Goal: Task Accomplishment & Management: Manage account settings

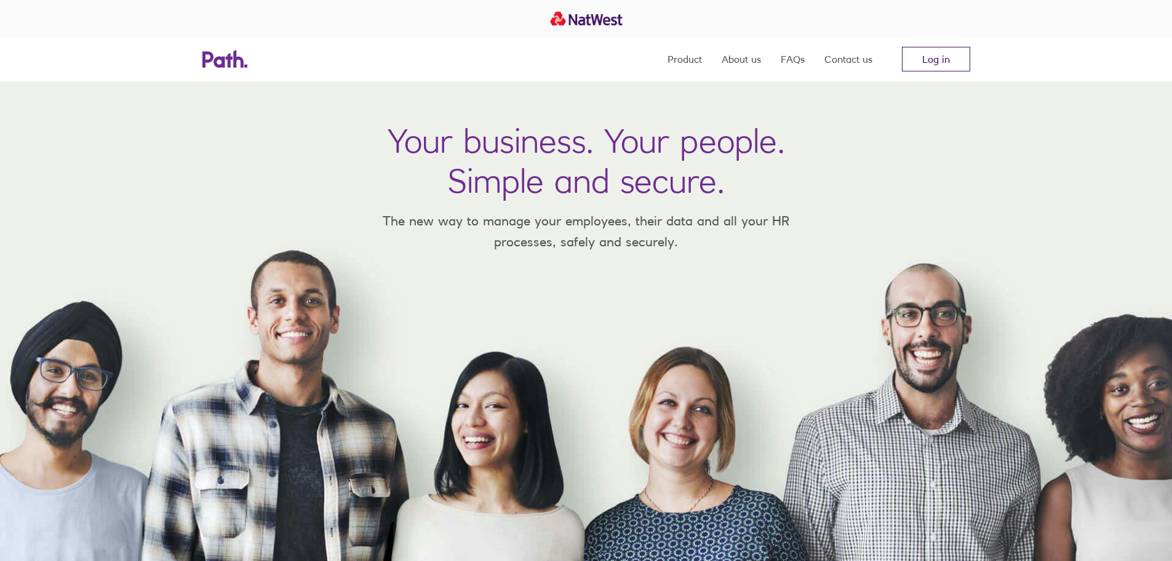
click at [937, 59] on link "Log in" at bounding box center [936, 59] width 68 height 25
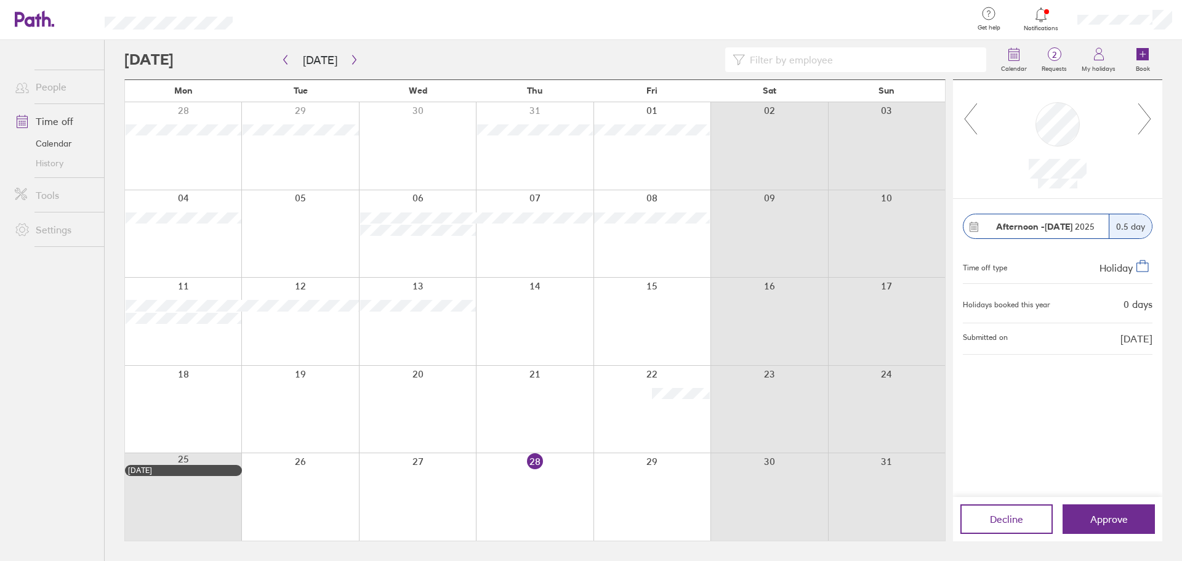
click at [1142, 123] on icon at bounding box center [1144, 118] width 15 height 33
click at [969, 117] on icon at bounding box center [970, 118] width 15 height 33
click at [1126, 306] on div "0 days" at bounding box center [1137, 304] width 29 height 11
drag, startPoint x: 1135, startPoint y: 307, endPoint x: 1142, endPoint y: 310, distance: 8.0
click at [1157, 308] on div "Afternoon - 26 Sep 2025 0.5 day Time off type Holiday Holidays booked this year…" at bounding box center [1057, 348] width 209 height 298
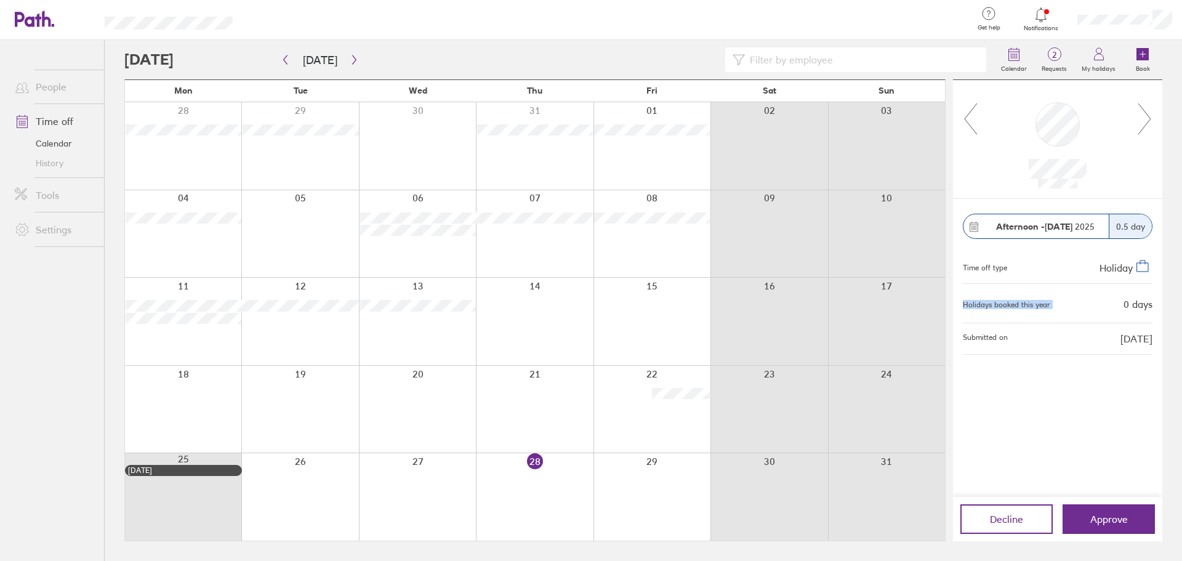
drag, startPoint x: 963, startPoint y: 299, endPoint x: 1088, endPoint y: 305, distance: 125.1
click at [1088, 305] on div "Holidays booked this year 0 days" at bounding box center [1058, 303] width 190 height 18
drag, startPoint x: 1154, startPoint y: 307, endPoint x: 1166, endPoint y: 307, distance: 11.7
click at [1166, 307] on div "Calendar 2 Requests My holidays Book Today August 2025 Mon Tue Wed Thu Fri Sat …" at bounding box center [643, 300] width 1077 height 521
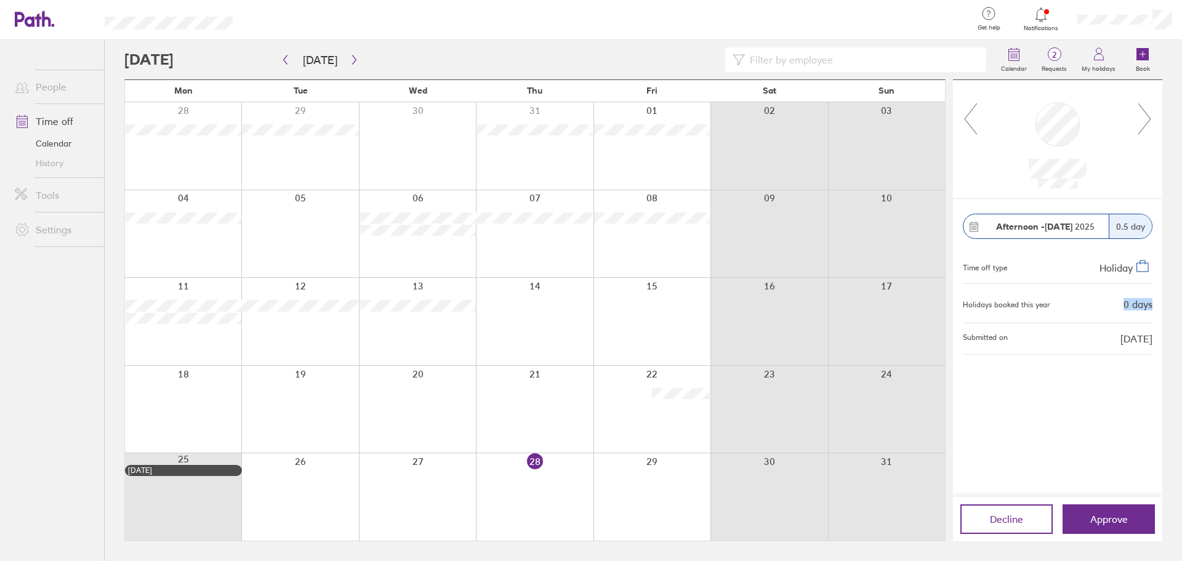
click at [1166, 307] on div "Calendar 2 Requests My holidays Book Today August 2025 Mon Tue Wed Thu Fri Sat …" at bounding box center [643, 300] width 1077 height 521
click at [971, 119] on icon at bounding box center [970, 118] width 15 height 33
click at [971, 121] on icon at bounding box center [970, 118] width 15 height 33
click at [972, 121] on icon at bounding box center [970, 118] width 15 height 33
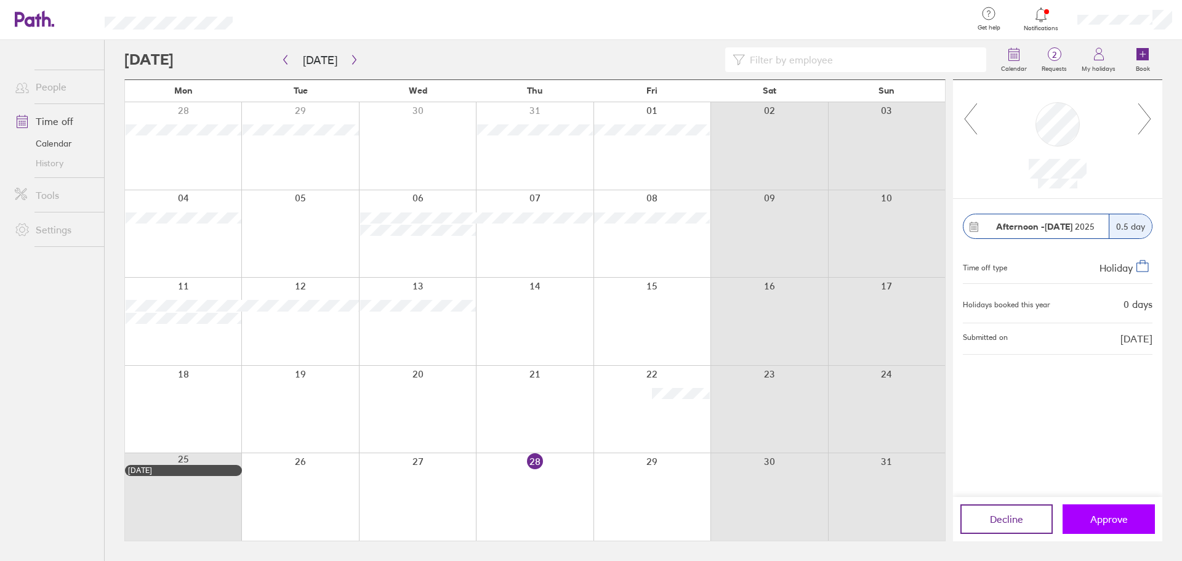
click at [1119, 514] on span "Approve" at bounding box center [1109, 518] width 38 height 11
click at [1102, 519] on span "Approve" at bounding box center [1109, 518] width 38 height 11
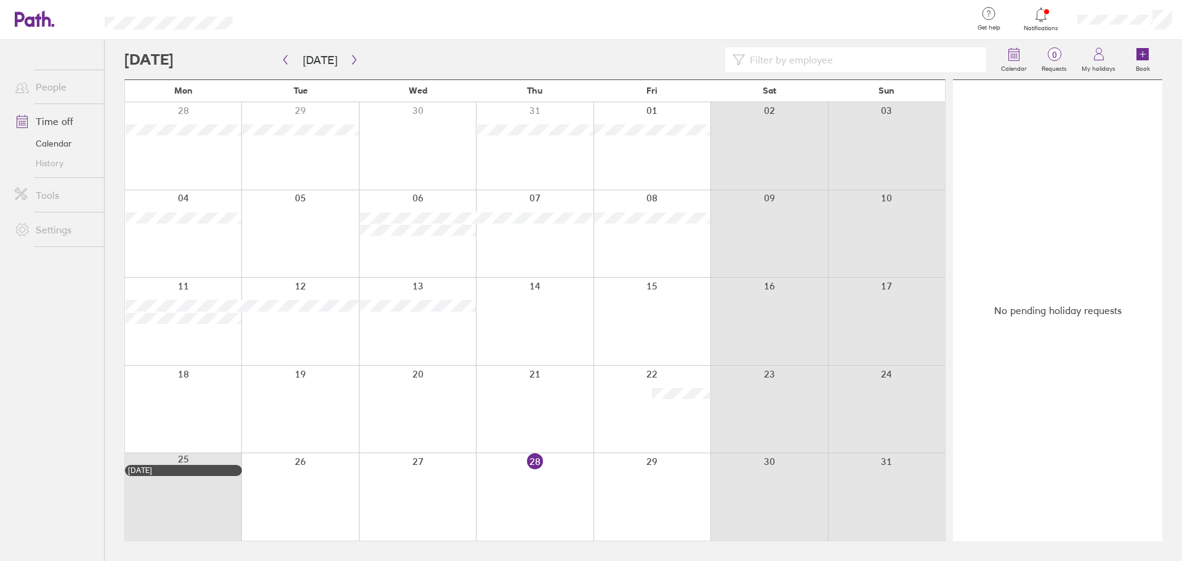
click at [1115, 529] on div "No pending holiday requests" at bounding box center [1057, 310] width 209 height 461
click at [62, 144] on link "Calendar" at bounding box center [54, 144] width 99 height 20
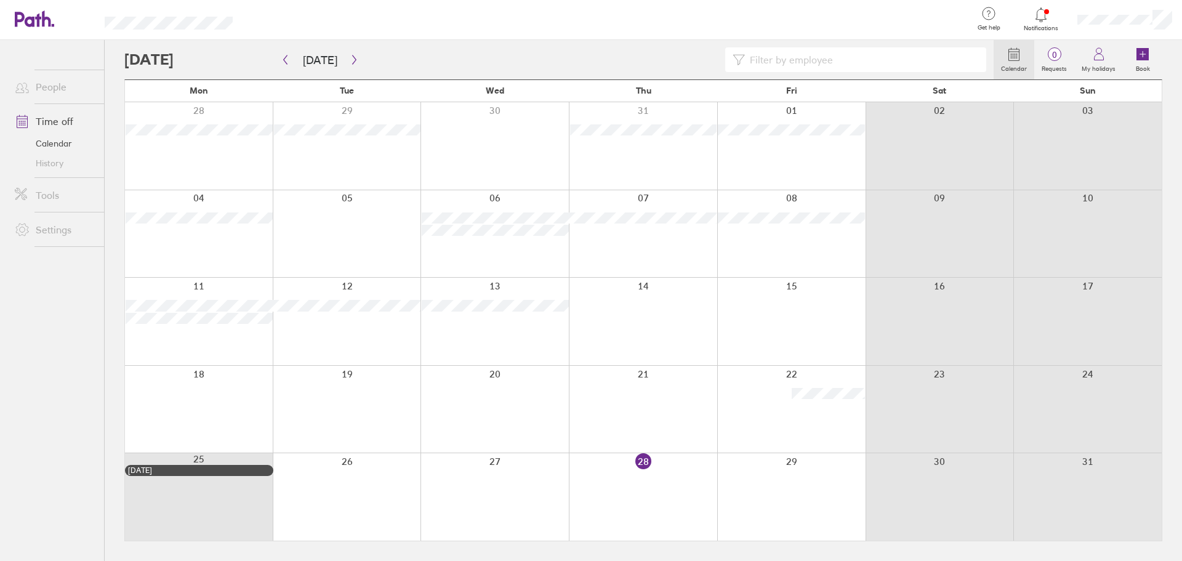
click at [46, 122] on link "Time off" at bounding box center [54, 121] width 99 height 25
click at [353, 57] on icon "button" at bounding box center [354, 60] width 9 height 10
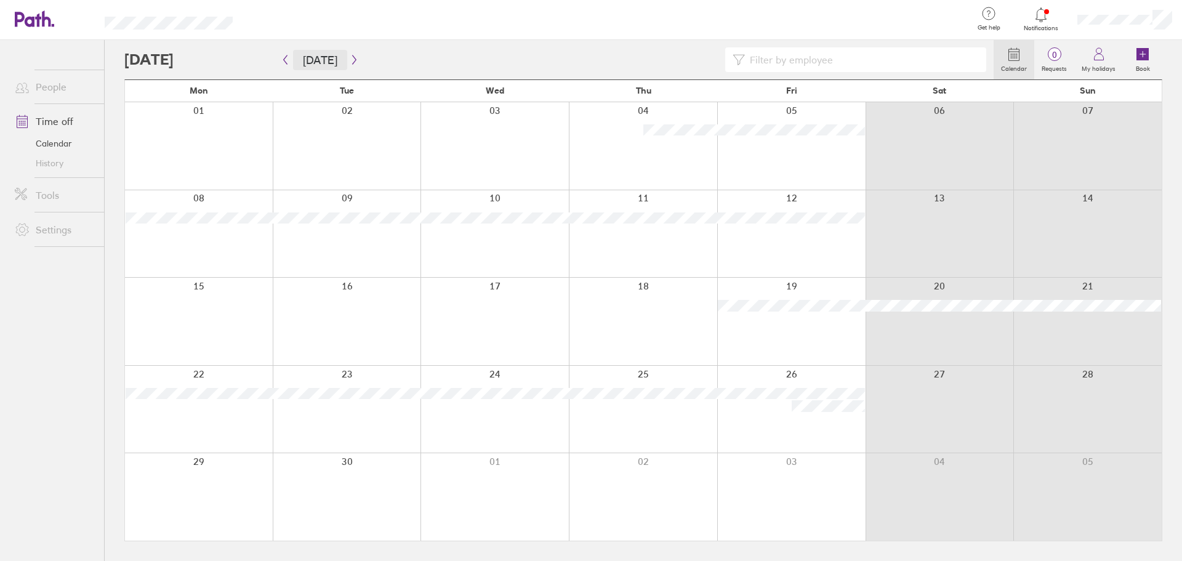
click at [293, 58] on button "Today" at bounding box center [320, 60] width 54 height 20
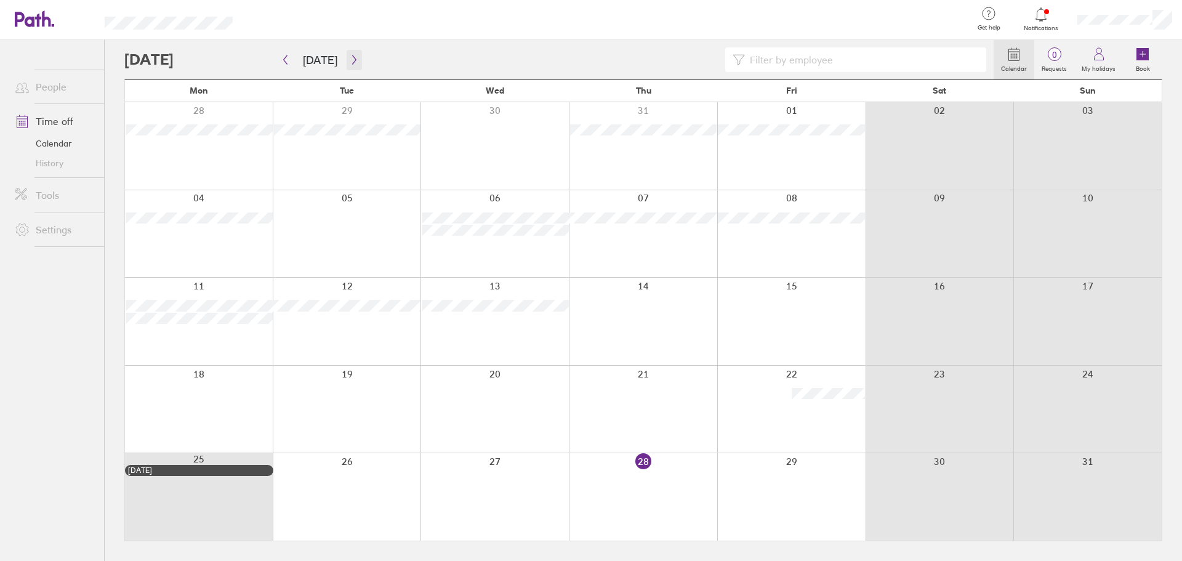
click at [353, 60] on icon "button" at bounding box center [354, 60] width 9 height 10
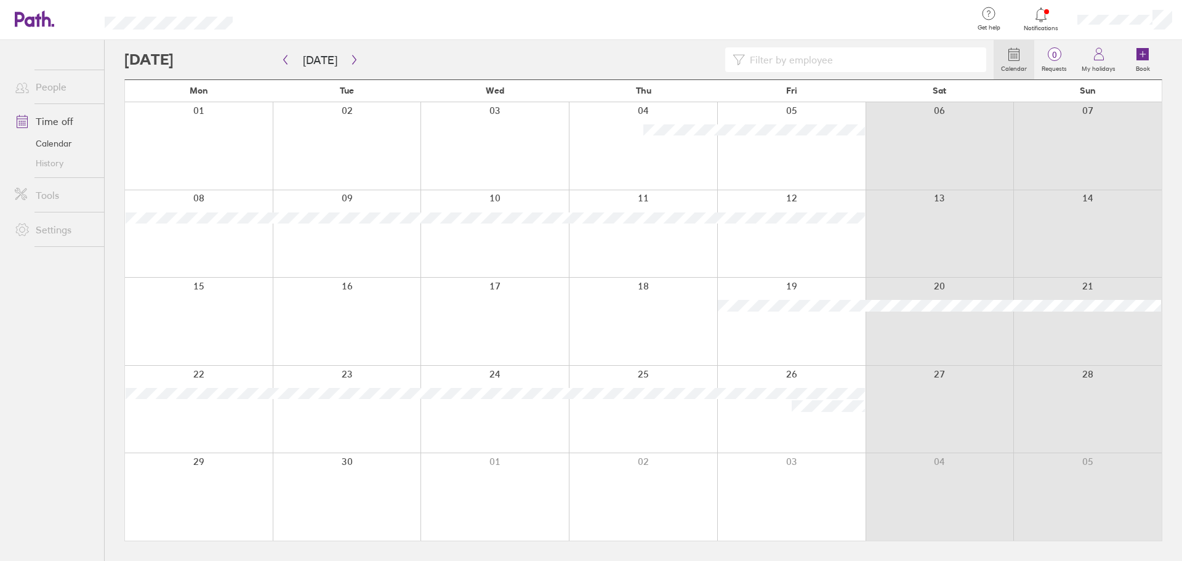
click at [723, 15] on div at bounding box center [607, 20] width 710 height 40
click at [1044, 16] on icon at bounding box center [1040, 14] width 15 height 15
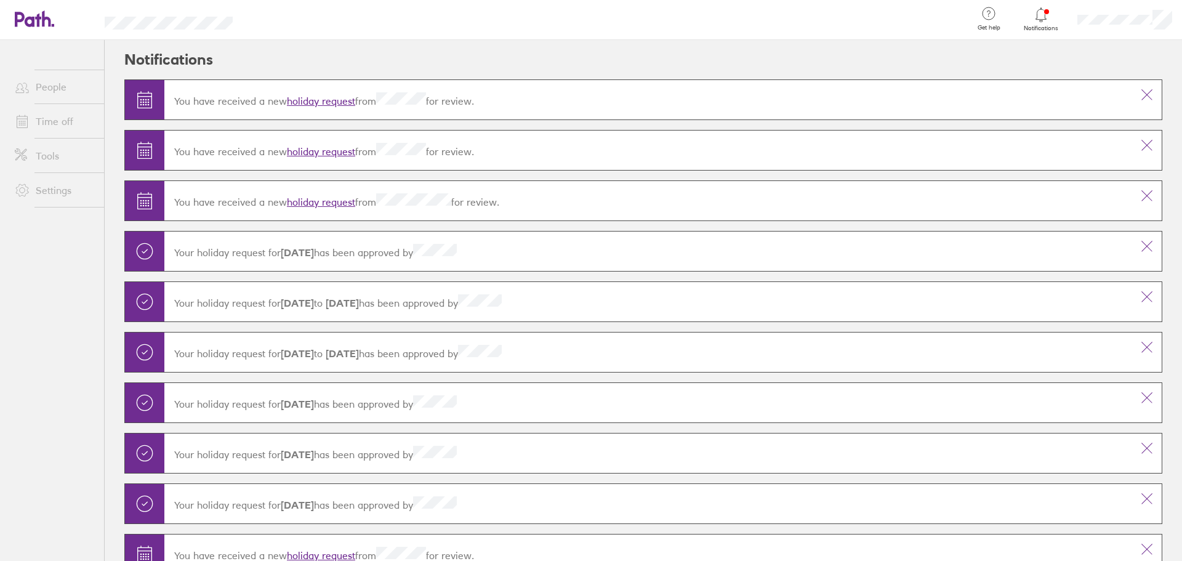
click at [1044, 16] on icon at bounding box center [1040, 14] width 10 height 14
click at [993, 27] on span "Get help" at bounding box center [989, 27] width 40 height 7
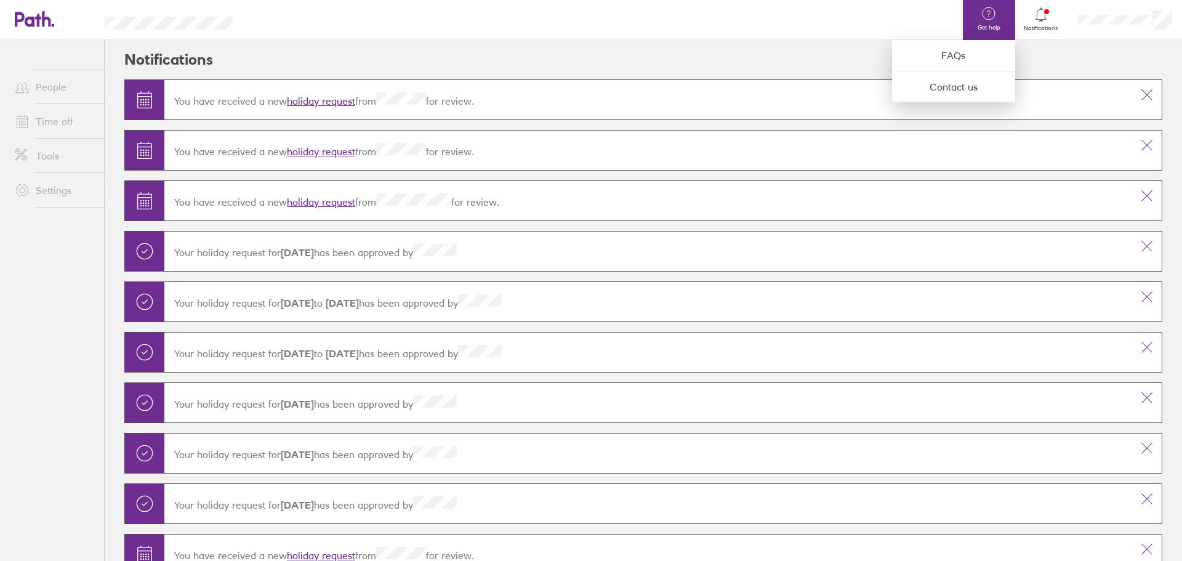
drag, startPoint x: 636, startPoint y: 15, endPoint x: 192, endPoint y: 54, distance: 445.4
click at [635, 15] on div at bounding box center [607, 20] width 710 height 40
click at [42, 22] on div at bounding box center [591, 280] width 1182 height 561
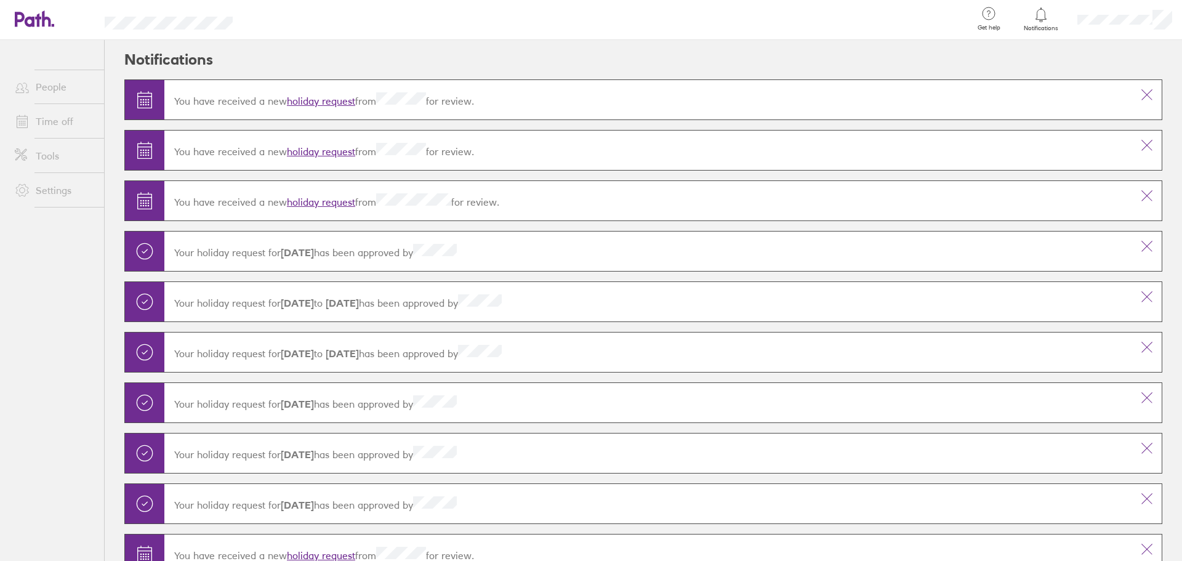
click at [30, 28] on link at bounding box center [34, 19] width 39 height 18
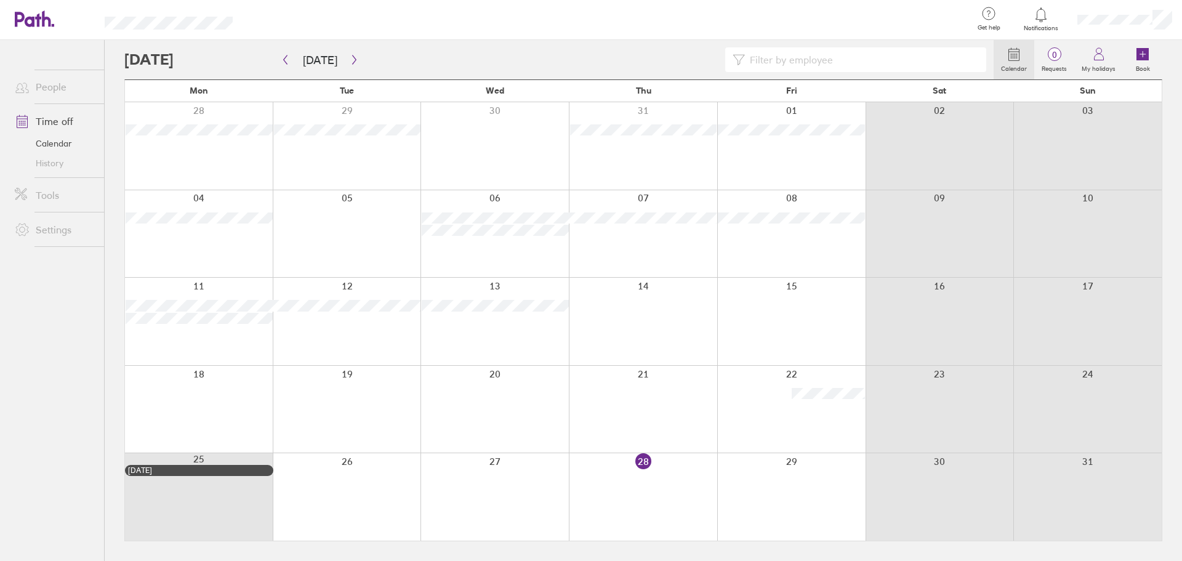
click at [642, 44] on div "Calendar 0 Requests My holidays Book" at bounding box center [643, 59] width 1038 height 39
